Goal: Task Accomplishment & Management: Manage account settings

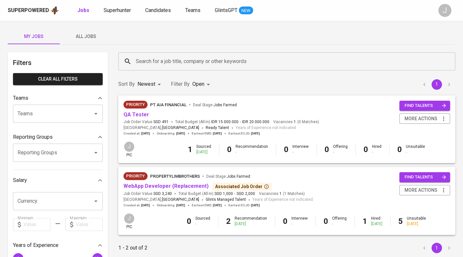
click at [90, 33] on span "All Jobs" at bounding box center [86, 36] width 44 height 8
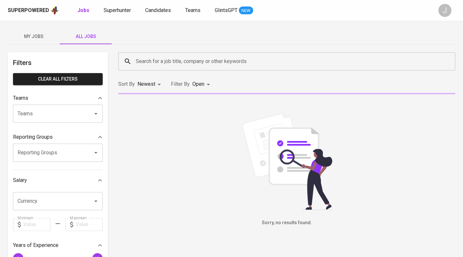
click at [63, 153] on input "Reporting Groups" at bounding box center [49, 153] width 66 height 12
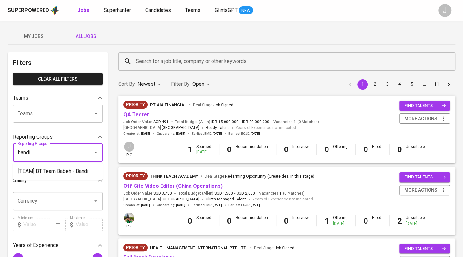
click at [60, 173] on li "[TEAM] BT Team Babeh - Bandi" at bounding box center [58, 171] width 90 height 12
type input "bandi"
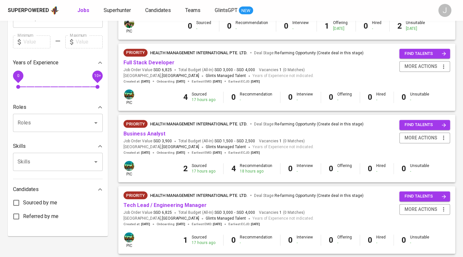
scroll to position [195, 0]
click at [154, 133] on link "Business Analyst" at bounding box center [144, 133] width 42 height 6
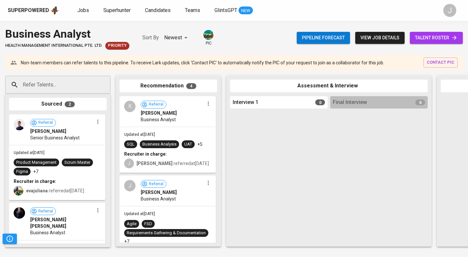
click at [437, 37] on span "talent roster" at bounding box center [436, 38] width 43 height 8
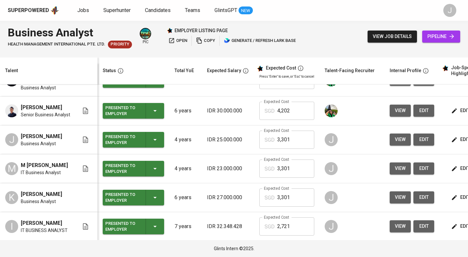
scroll to position [0, 88]
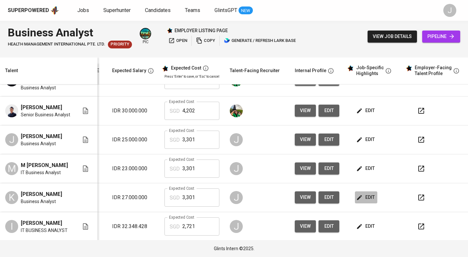
click at [362, 196] on span "edit" at bounding box center [365, 197] width 17 height 8
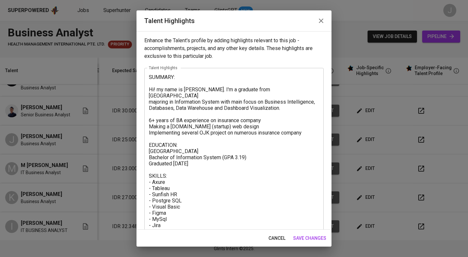
click at [252, 104] on textarea "SUMMARY: Hi! my name is [PERSON_NAME]. I'm a graduate from [GEOGRAPHIC_DATA] ma…" at bounding box center [234, 197] width 170 height 247
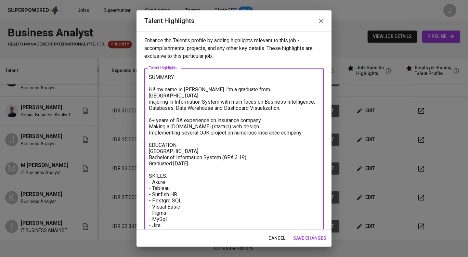
click at [324, 20] on icon "button" at bounding box center [321, 21] width 8 height 8
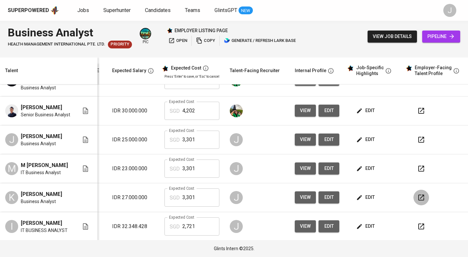
click at [420, 199] on button "button" at bounding box center [421, 198] width 16 height 16
click at [365, 197] on span "edit" at bounding box center [365, 197] width 17 height 8
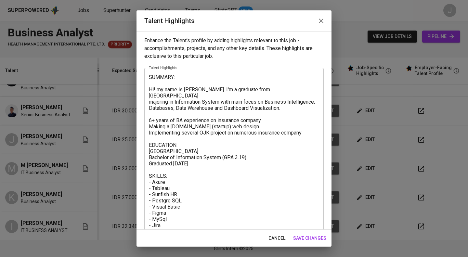
click at [298, 115] on textarea "SUMMARY: Hi! my name is [PERSON_NAME]. I'm a graduate from [GEOGRAPHIC_DATA] ma…" at bounding box center [234, 197] width 170 height 247
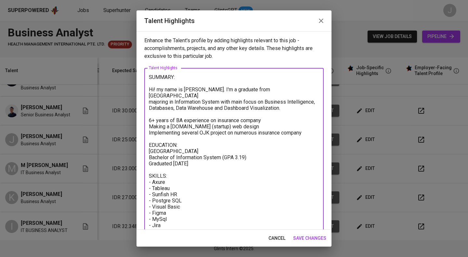
click at [317, 126] on div "SUMMARY: Hi! my name is [PERSON_NAME]. I'm a graduate from [GEOGRAPHIC_DATA] ma…" at bounding box center [233, 197] width 179 height 259
drag, startPoint x: 311, startPoint y: 127, endPoint x: 135, endPoint y: 90, distance: 178.9
click at [135, 90] on div "Talent Highlights Enhance the Talent's profile by adding highlights relevant to…" at bounding box center [234, 128] width 468 height 257
click at [253, 97] on textarea "SUMMARY: Hi! my name is [PERSON_NAME]. I'm a graduate from [GEOGRAPHIC_DATA] ma…" at bounding box center [234, 197] width 170 height 247
drag, startPoint x: 314, startPoint y: 103, endPoint x: 136, endPoint y: 91, distance: 177.8
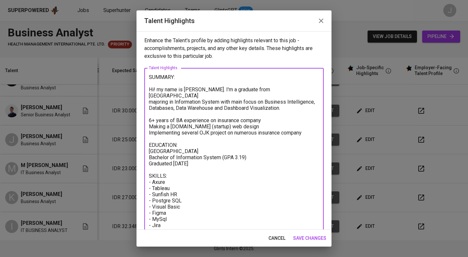
click at [136, 91] on div "Talent Highlights Enhance the Talent's profile by adding highlights relevant to…" at bounding box center [234, 128] width 468 height 257
paste textarea "Lorem ip d sitametco Adipisci Elitsed doei temp inci utlab et doloremagn al eni…"
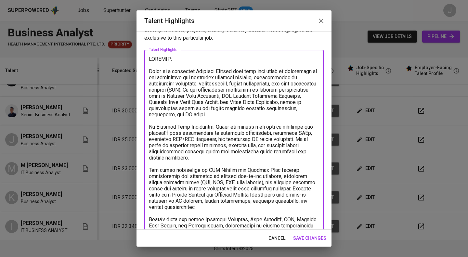
scroll to position [0, 0]
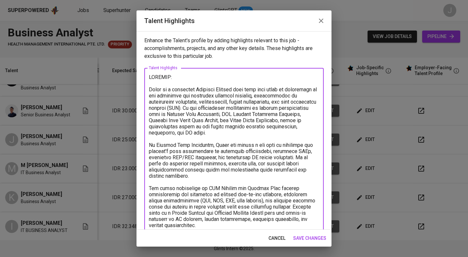
drag, startPoint x: 175, startPoint y: 96, endPoint x: 284, endPoint y: 95, distance: 108.8
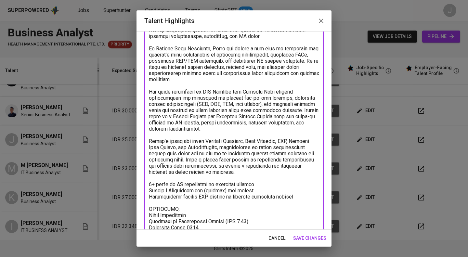
scroll to position [122, 0]
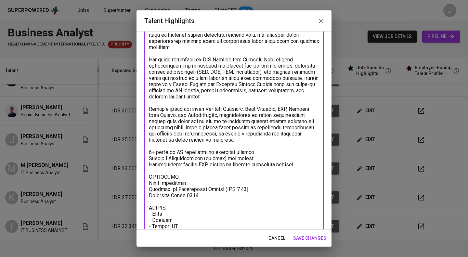
click at [280, 163] on textarea at bounding box center [234, 155] width 170 height 407
click at [309, 163] on textarea at bounding box center [234, 155] width 170 height 407
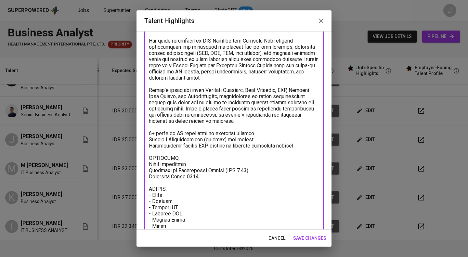
click at [284, 128] on textarea at bounding box center [234, 136] width 170 height 407
drag, startPoint x: 309, startPoint y: 145, endPoint x: 135, endPoint y: 130, distance: 175.1
click at [135, 130] on div "Talent Highlights Enhance the Talent's profile by adding highlights relevant to…" at bounding box center [234, 128] width 468 height 257
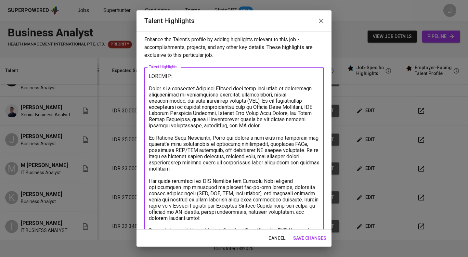
scroll to position [0, 0]
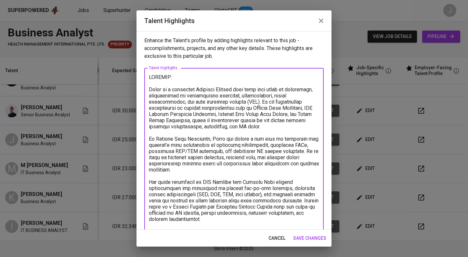
type textarea "LOREMIP: Dolor si a consectet Adipisci Elitsed doei temp 6+ incid ut laboreetdo…"
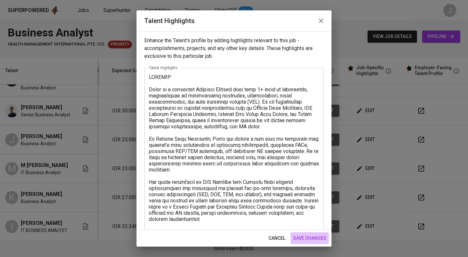
click at [312, 238] on span "save changes" at bounding box center [309, 238] width 33 height 8
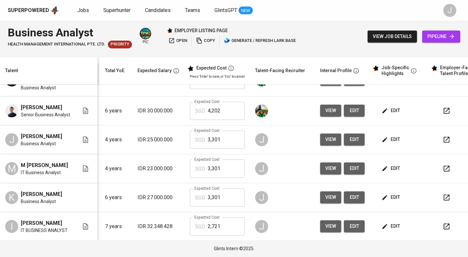
scroll to position [0, 93]
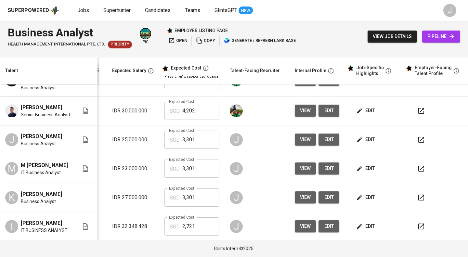
click at [417, 195] on icon "button" at bounding box center [421, 198] width 8 height 8
click at [364, 191] on button "edit" at bounding box center [366, 197] width 22 height 12
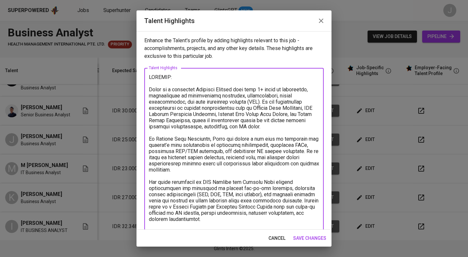
type textarea "LOREMIP: Dolor si a consectet Adipisci Elitsed doei temp 0+ incid ut laboreetdo…"
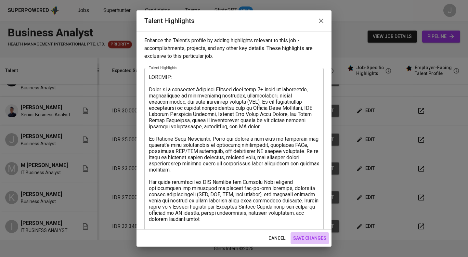
click at [304, 240] on span "save changes" at bounding box center [309, 238] width 33 height 8
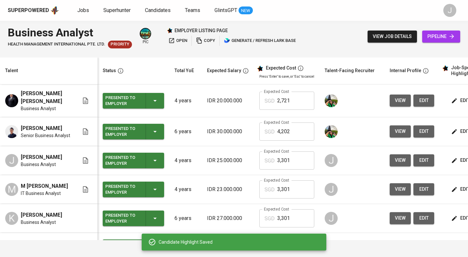
scroll to position [21, 0]
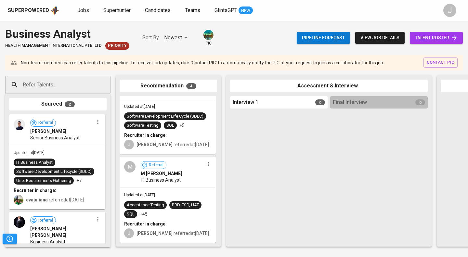
scroll to position [58, 0]
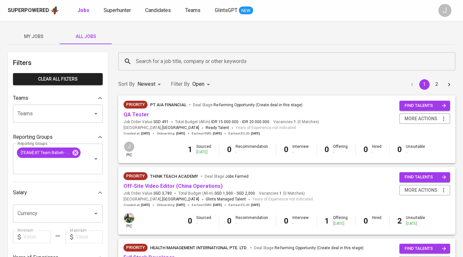
click at [40, 37] on span "My Jobs" at bounding box center [34, 36] width 44 height 8
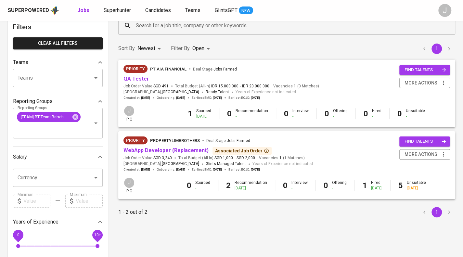
scroll to position [36, 0]
click at [136, 78] on link "QA Tester" at bounding box center [136, 78] width 26 height 6
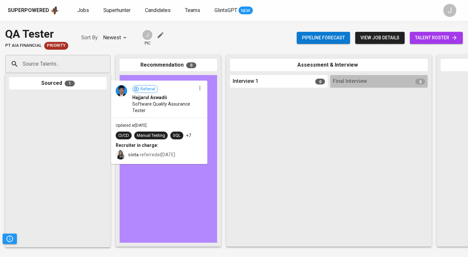
drag, startPoint x: 58, startPoint y: 110, endPoint x: 170, endPoint y: 96, distance: 112.3
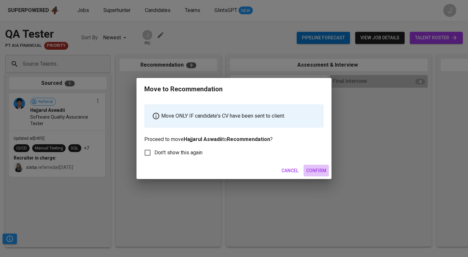
click at [314, 165] on button "Confirm" at bounding box center [315, 171] width 25 height 12
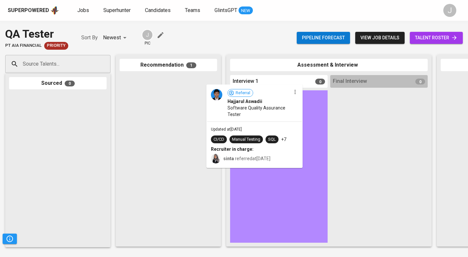
drag, startPoint x: 177, startPoint y: 90, endPoint x: 272, endPoint y: 100, distance: 95.3
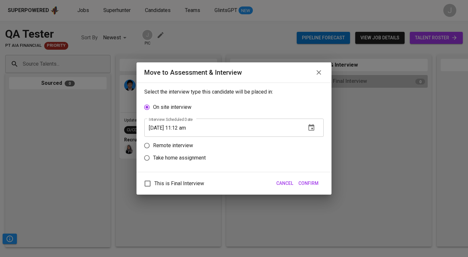
click at [181, 141] on label "Remote interview" at bounding box center [230, 145] width 178 height 12
click at [153, 141] on input "Remote interview" at bounding box center [147, 145] width 12 height 12
radio input "true"
click at [191, 140] on input "[DATE] 11:12 am" at bounding box center [222, 140] width 157 height 18
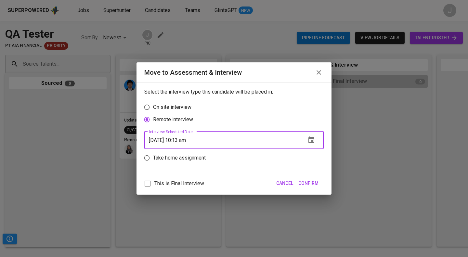
type input "[DATE] 10:13 am"
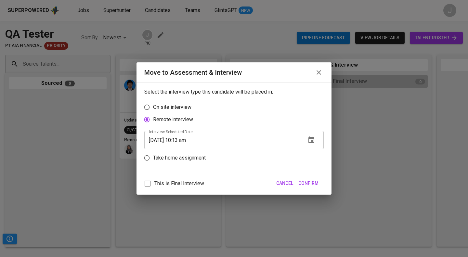
click at [189, 184] on span "This is Final Interview" at bounding box center [179, 184] width 50 height 8
click at [154, 184] on input "This is Final Interview" at bounding box center [148, 184] width 14 height 14
checkbox input "true"
click at [310, 184] on span "Confirm" at bounding box center [308, 183] width 20 height 8
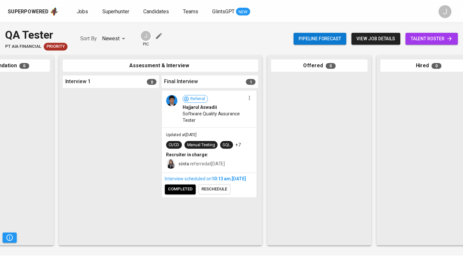
scroll to position [0, 306]
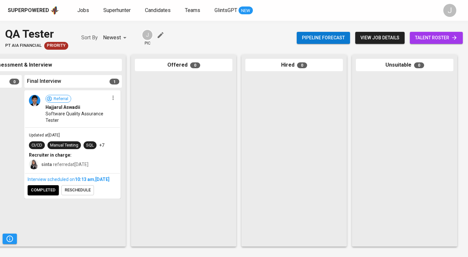
click at [43, 12] on div "Superpowered" at bounding box center [28, 10] width 41 height 7
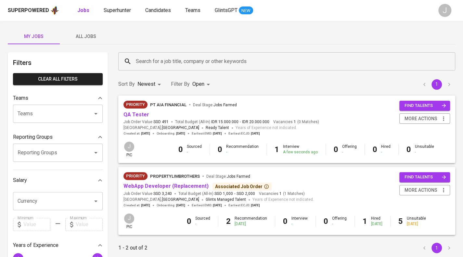
click at [138, 110] on div "Priority PT AIA FINANCIAL Deal Stage : Jobs Farmed" at bounding box center [221, 106] width 196 height 10
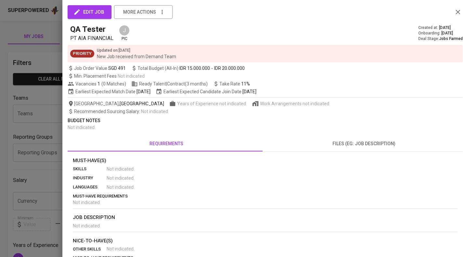
click at [32, 85] on div at bounding box center [234, 128] width 468 height 257
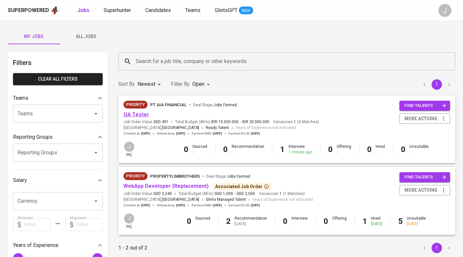
click at [133, 112] on link "QA Tester" at bounding box center [136, 114] width 26 height 6
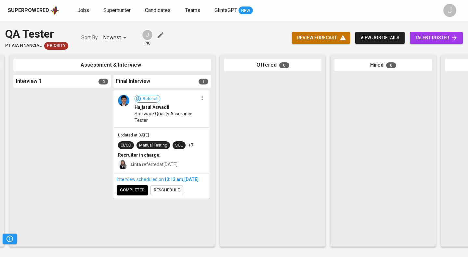
scroll to position [0, 237]
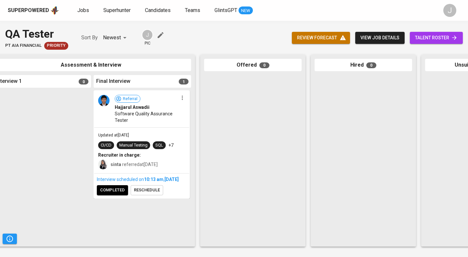
click at [117, 194] on span "completed" at bounding box center [112, 189] width 25 height 7
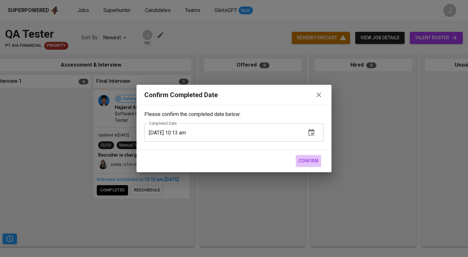
click at [302, 160] on span "Confirm" at bounding box center [308, 161] width 20 height 8
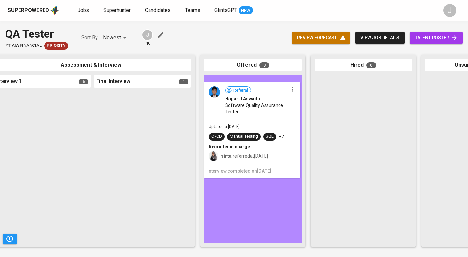
drag, startPoint x: 158, startPoint y: 112, endPoint x: 272, endPoint y: 103, distance: 114.7
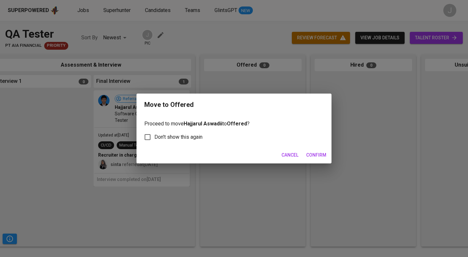
scroll to position [0, 236]
click at [317, 154] on span "Confirm" at bounding box center [316, 155] width 20 height 8
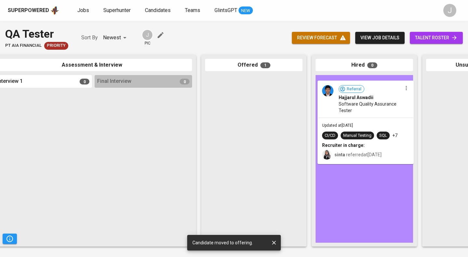
drag, startPoint x: 258, startPoint y: 95, endPoint x: 375, endPoint y: 100, distance: 116.8
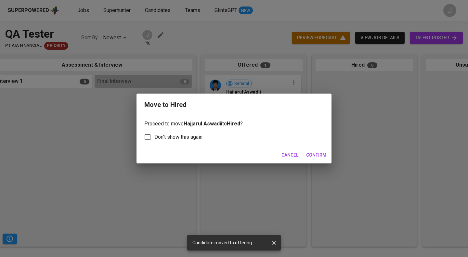
click at [322, 154] on span "Confirm" at bounding box center [316, 155] width 20 height 8
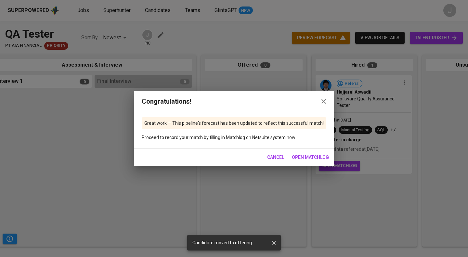
click at [324, 102] on icon "button" at bounding box center [324, 101] width 8 height 8
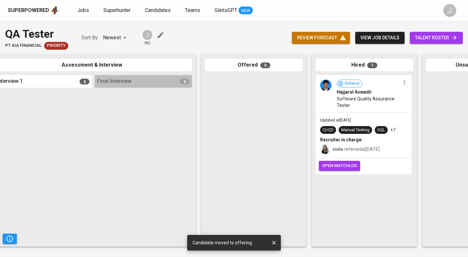
scroll to position [0, 306]
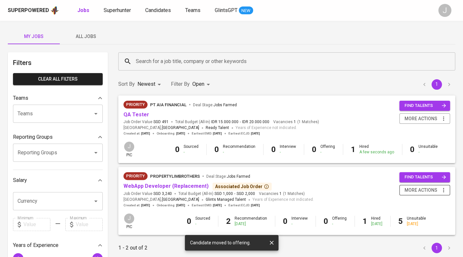
click at [417, 191] on span "more actions" at bounding box center [420, 190] width 33 height 8
